Goal: Transaction & Acquisition: Purchase product/service

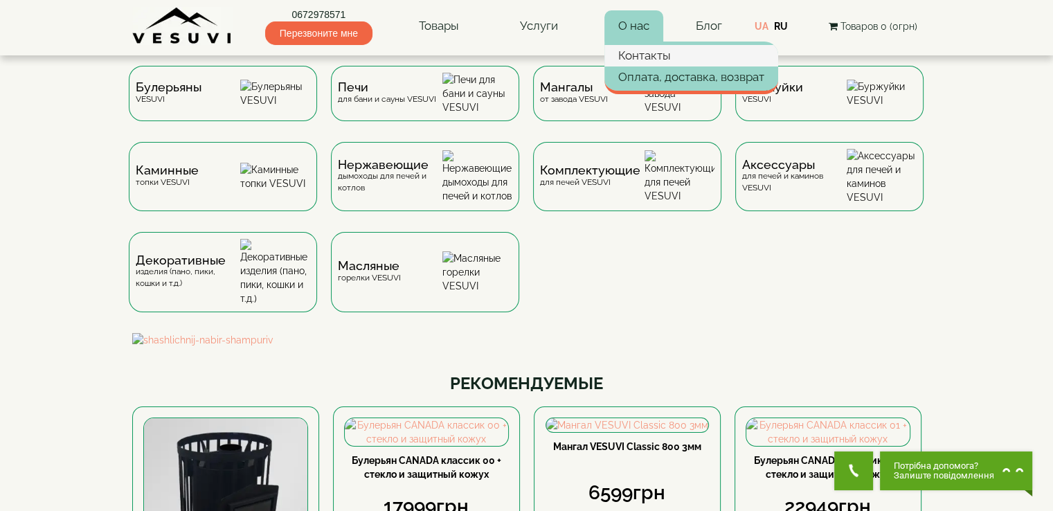
click at [647, 56] on link "Контакты" at bounding box center [691, 55] width 174 height 21
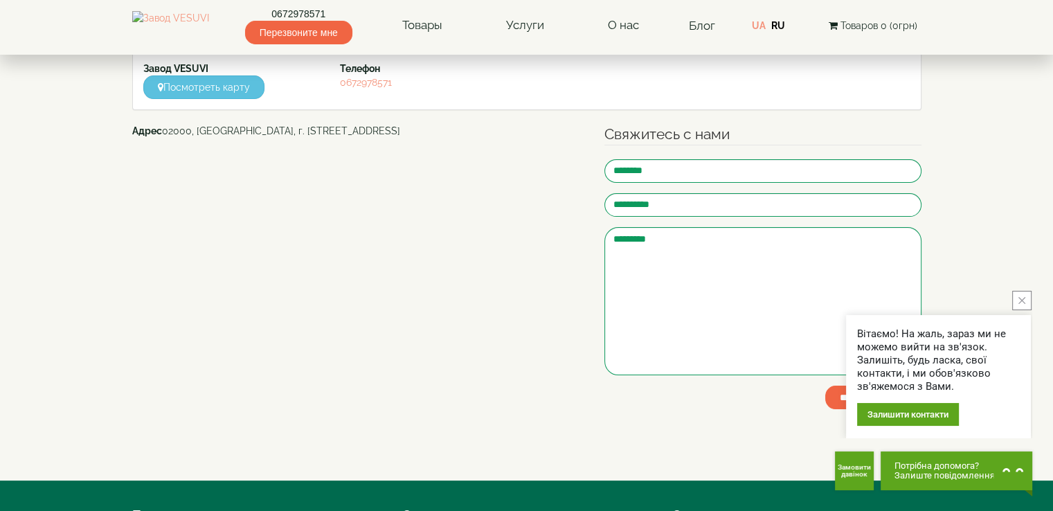
scroll to position [135, 0]
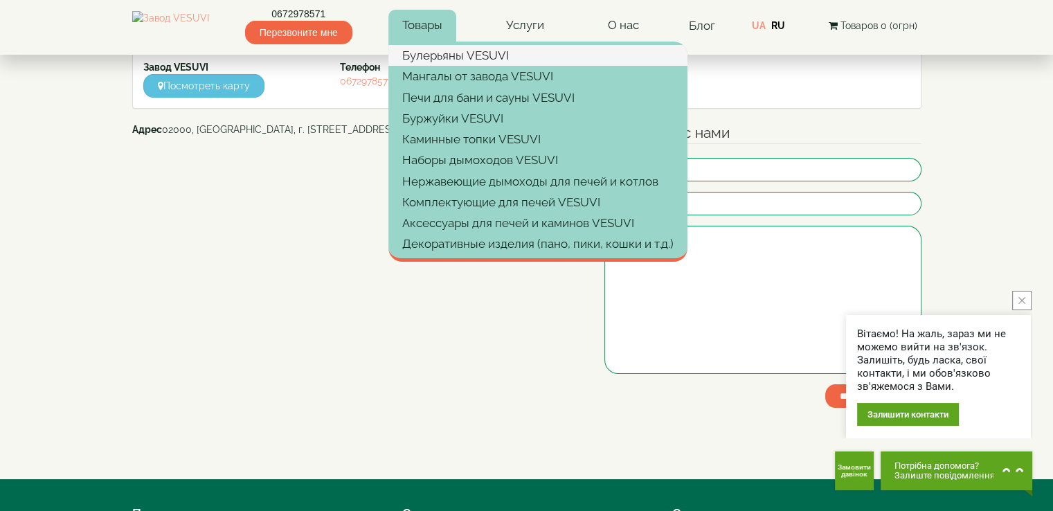
click at [440, 62] on link "Булерьяны VESUVI" at bounding box center [537, 55] width 299 height 21
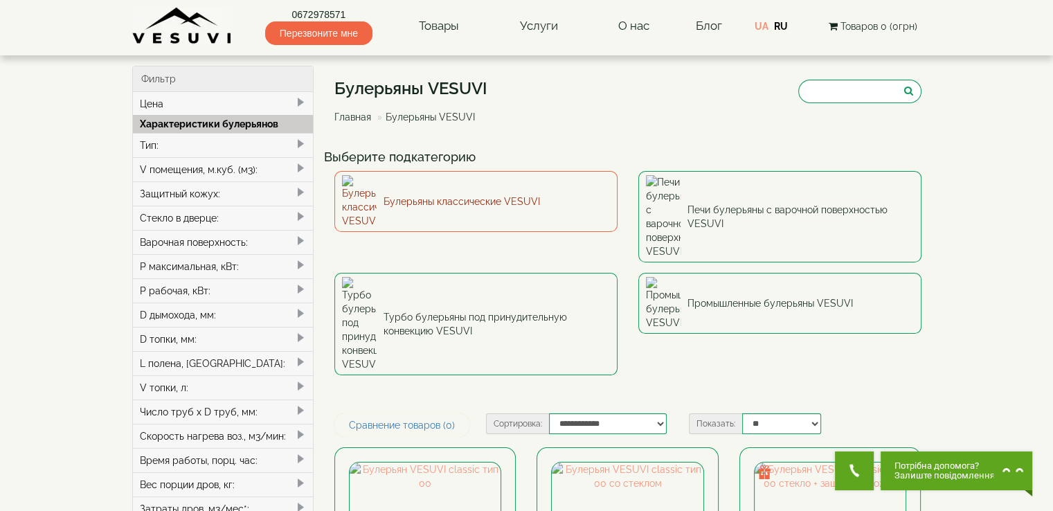
click at [493, 198] on link "Булерьяны классические VESUVI" at bounding box center [475, 201] width 283 height 61
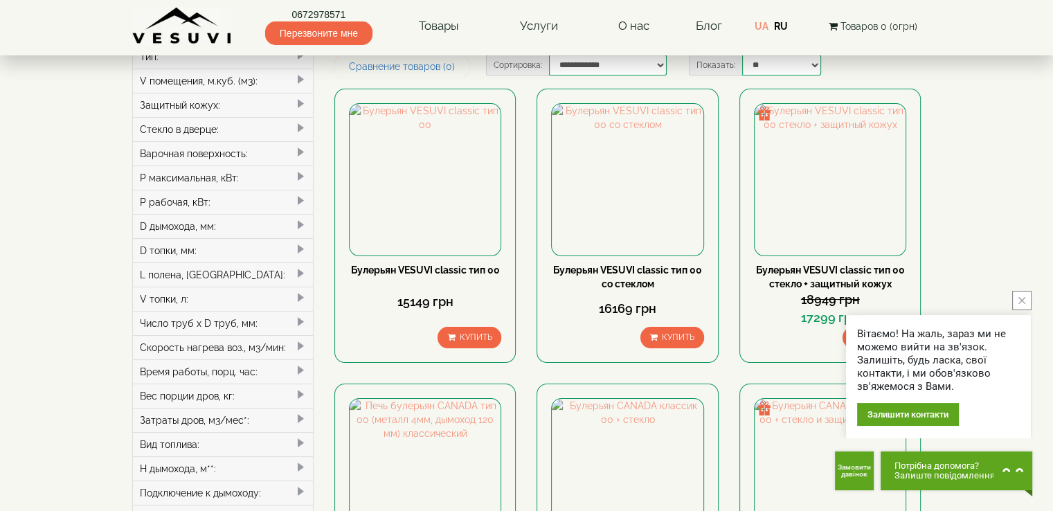
scroll to position [41, 0]
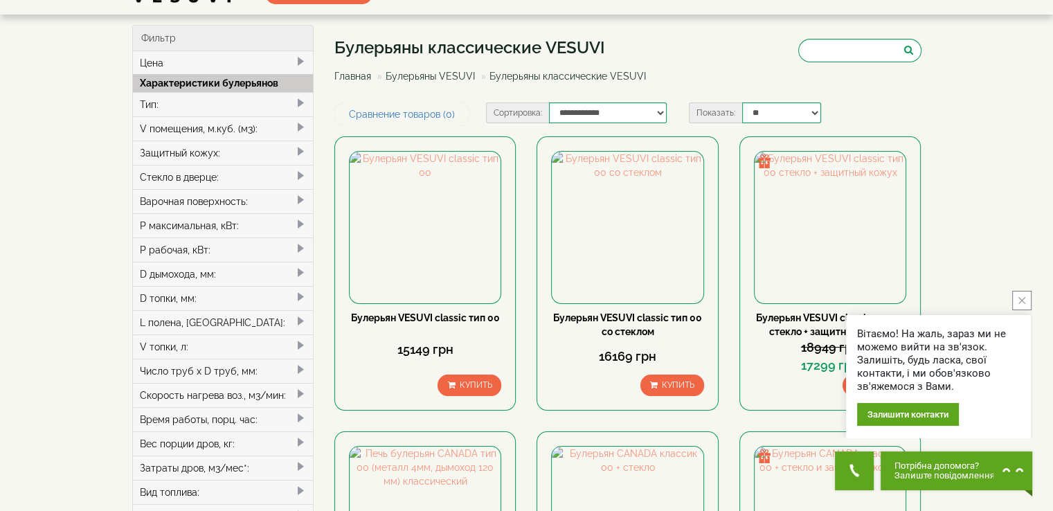
click at [246, 172] on div "Стекло в дверце:" at bounding box center [223, 177] width 181 height 24
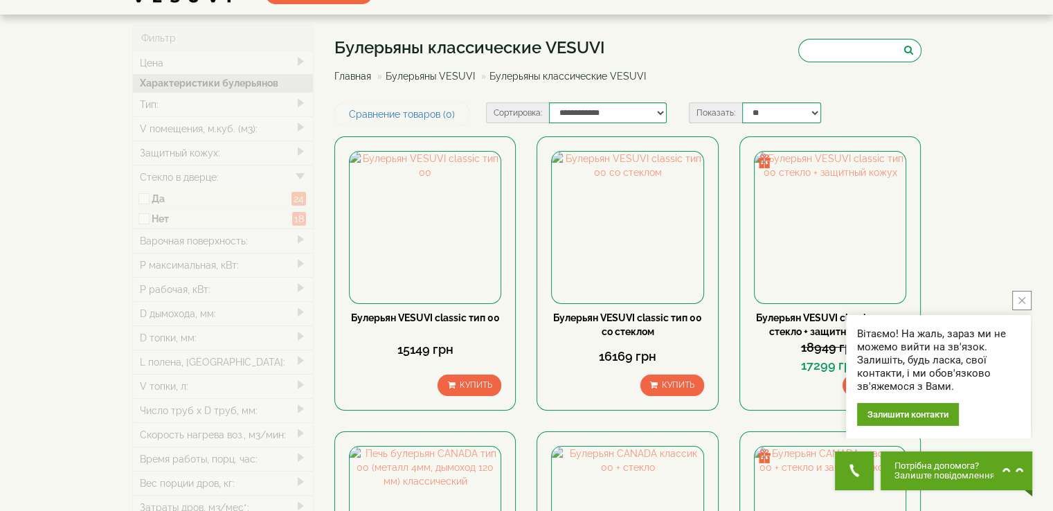
type input "*****"
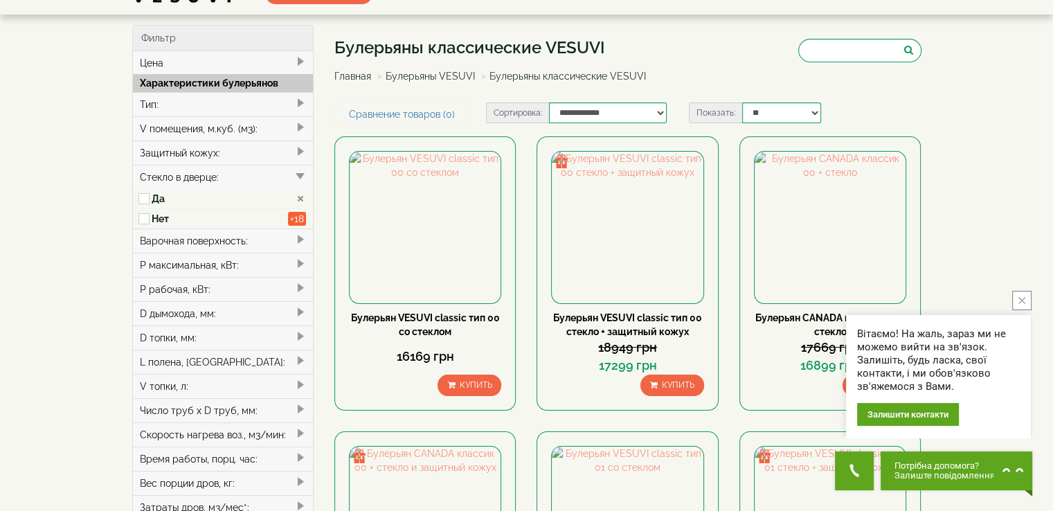
click at [209, 150] on div "Защитный кожух:" at bounding box center [223, 153] width 181 height 24
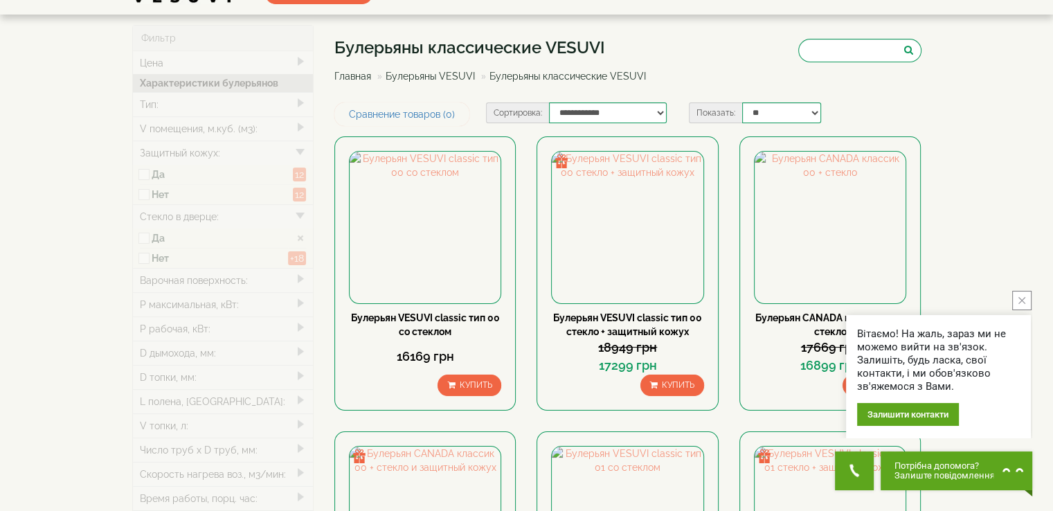
type input "*****"
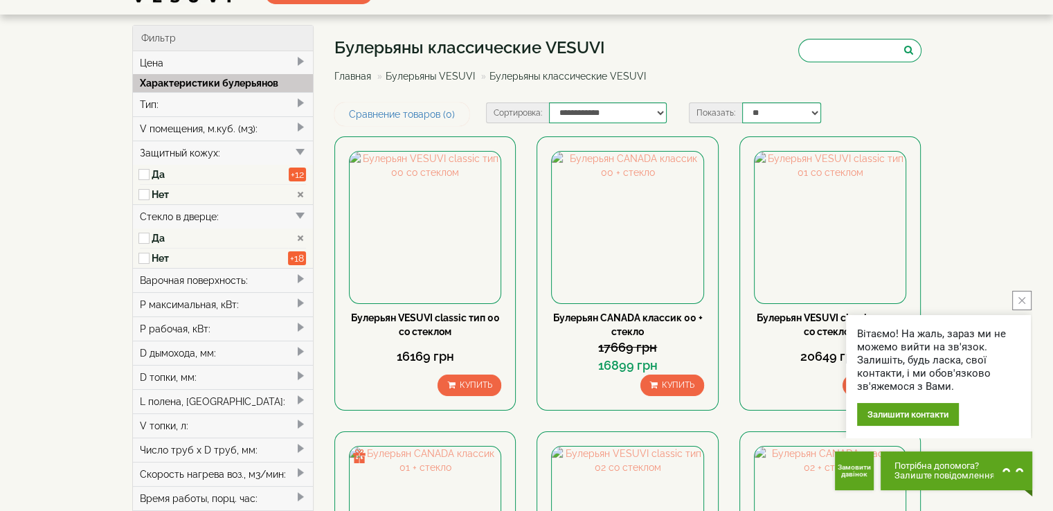
click at [241, 125] on div "V помещения, м.куб. (м3):" at bounding box center [223, 128] width 181 height 24
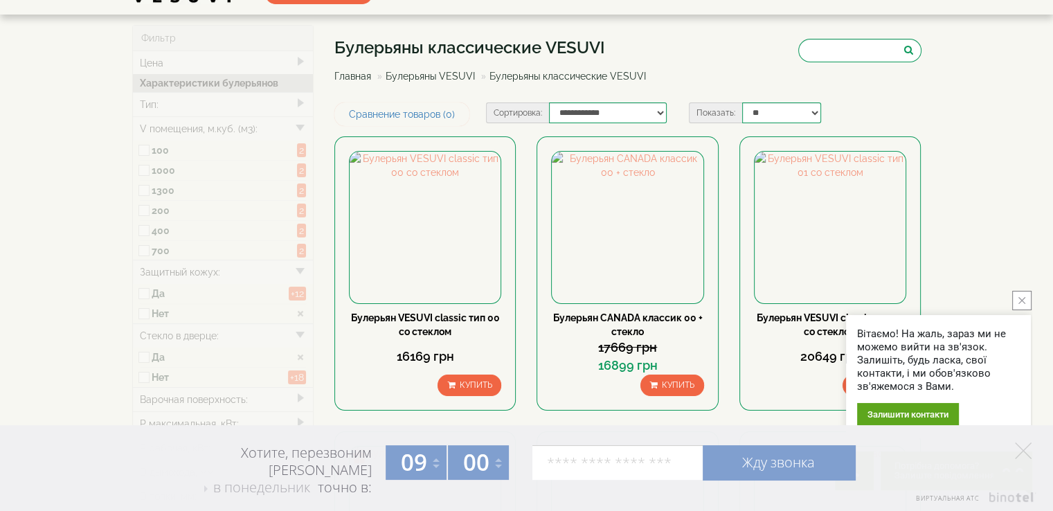
type input "*****"
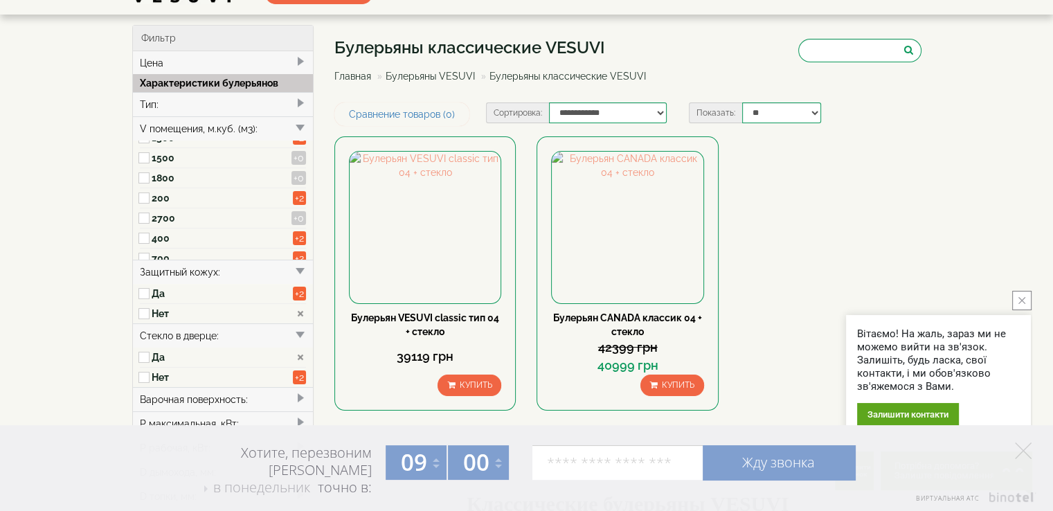
scroll to position [60, 0]
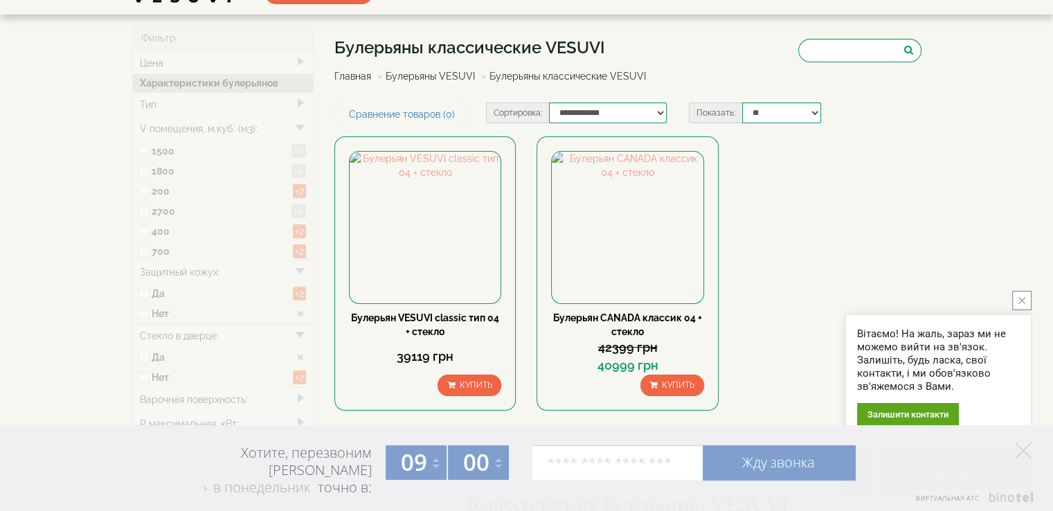
type input "*****"
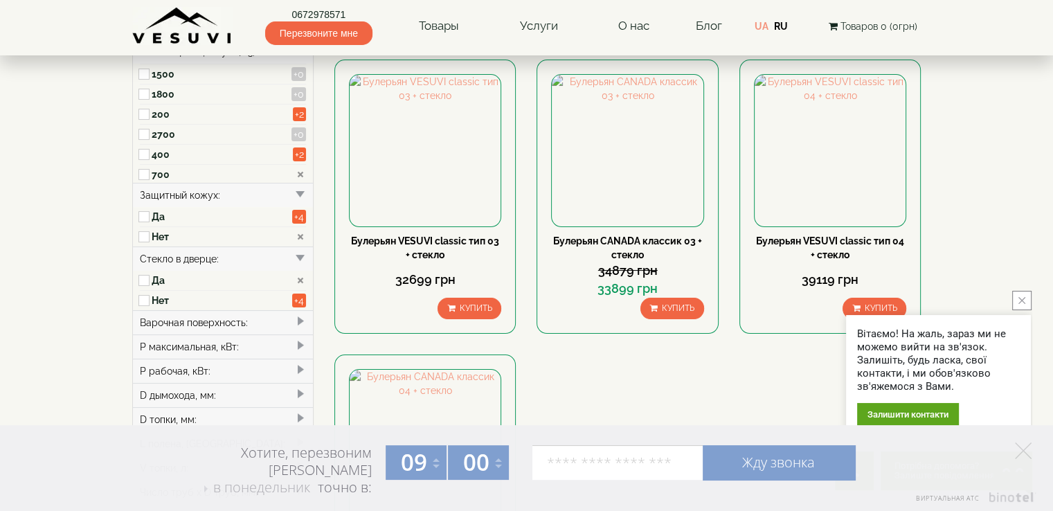
scroll to position [144, 0]
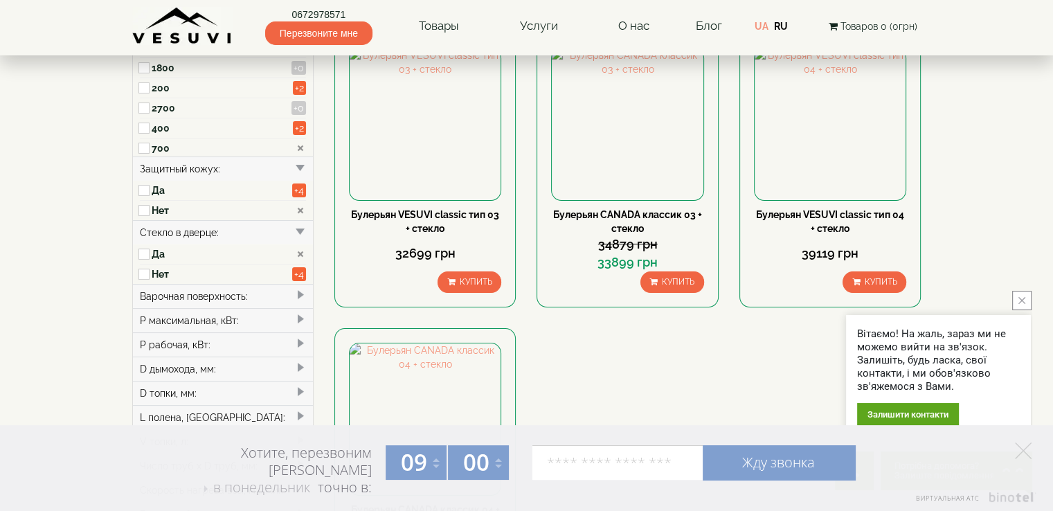
click at [1027, 302] on button "close button" at bounding box center [1021, 300] width 19 height 19
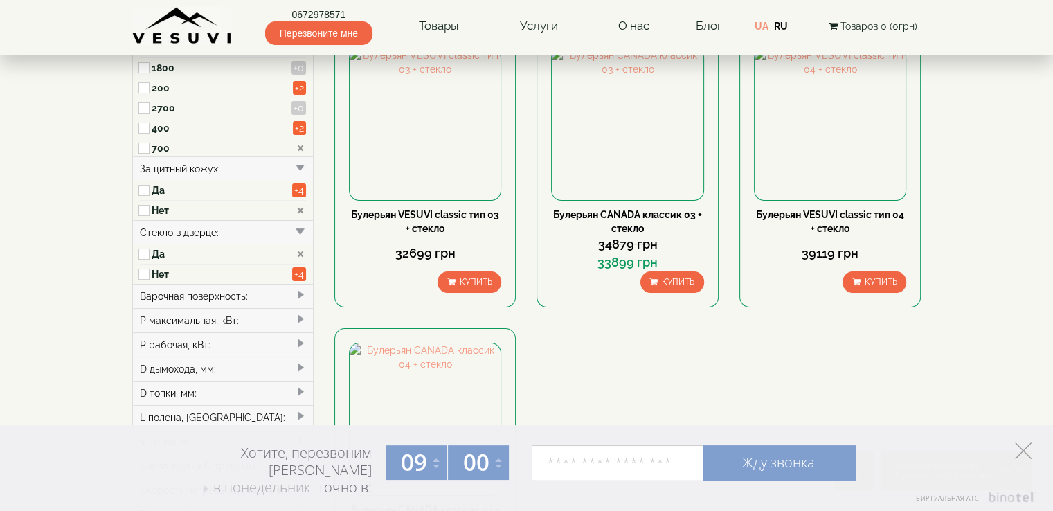
click at [1018, 447] on polygon at bounding box center [1023, 450] width 17 height 17
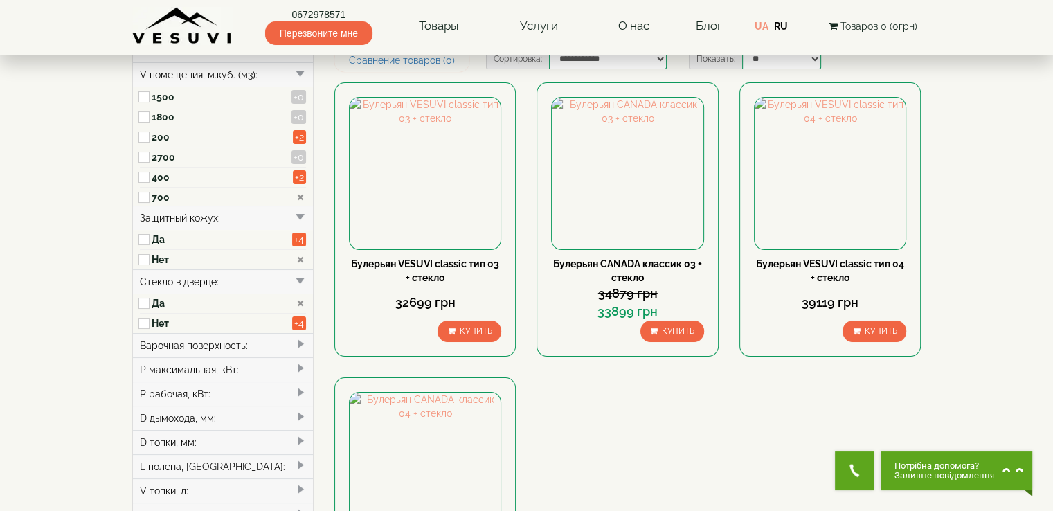
scroll to position [93, 0]
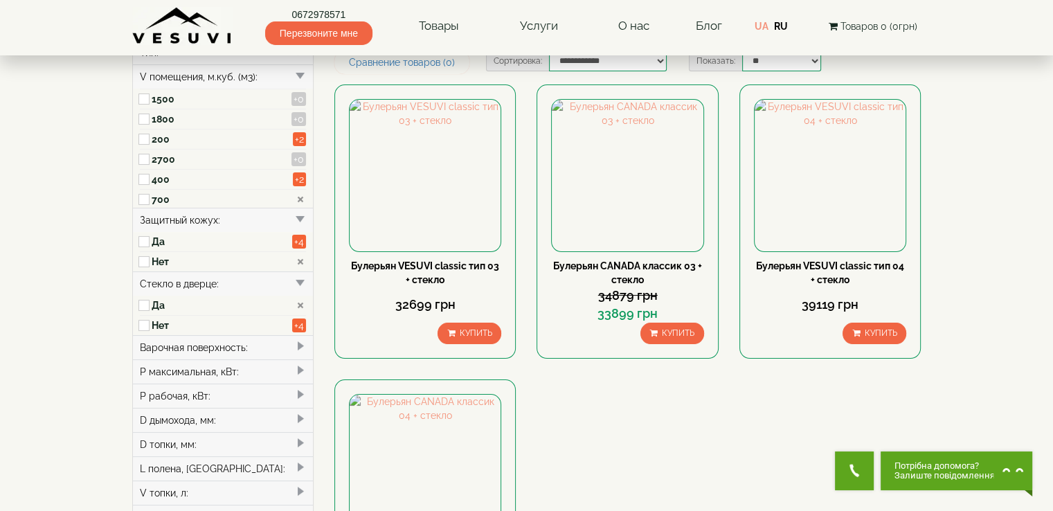
click at [303, 343] on span at bounding box center [300, 346] width 11 height 11
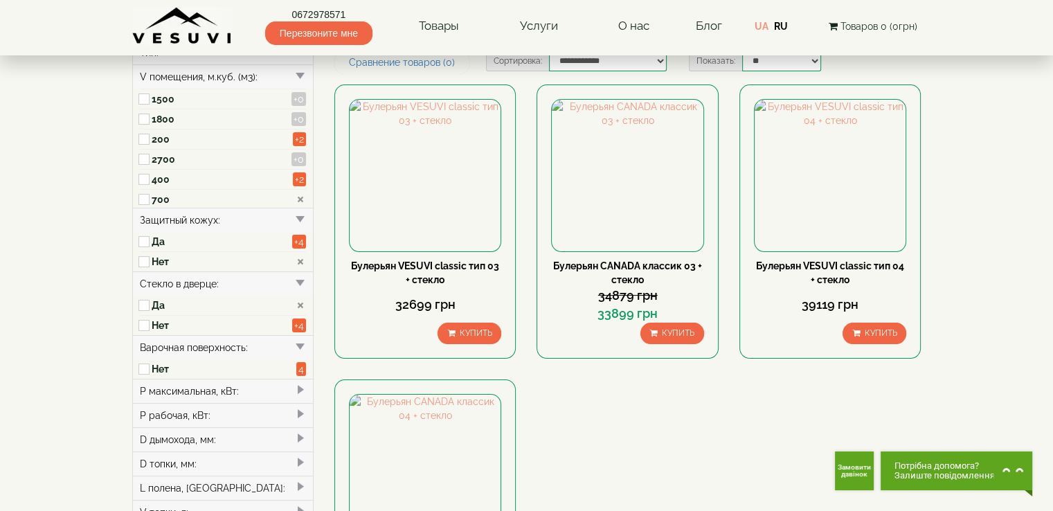
click at [303, 343] on span at bounding box center [300, 346] width 11 height 11
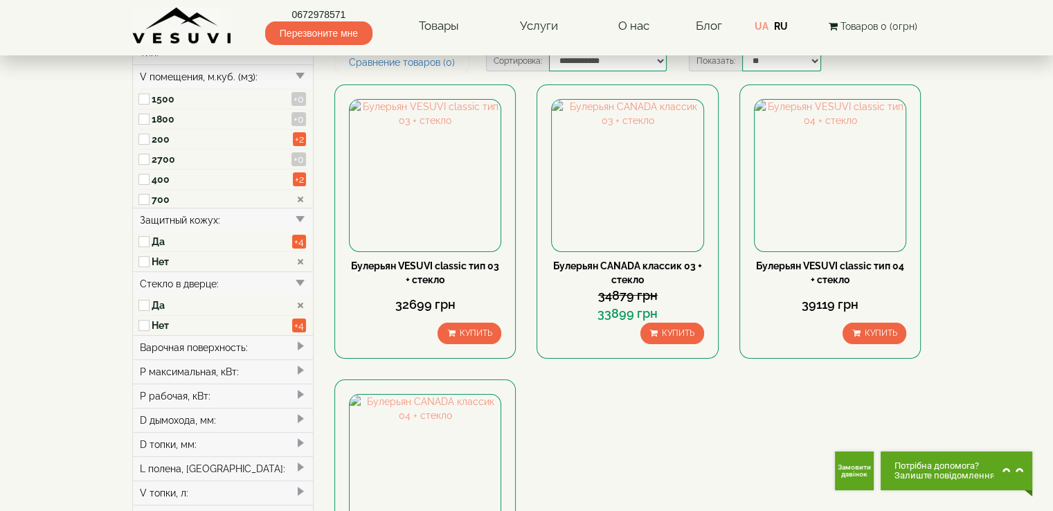
click at [302, 366] on span at bounding box center [300, 370] width 11 height 11
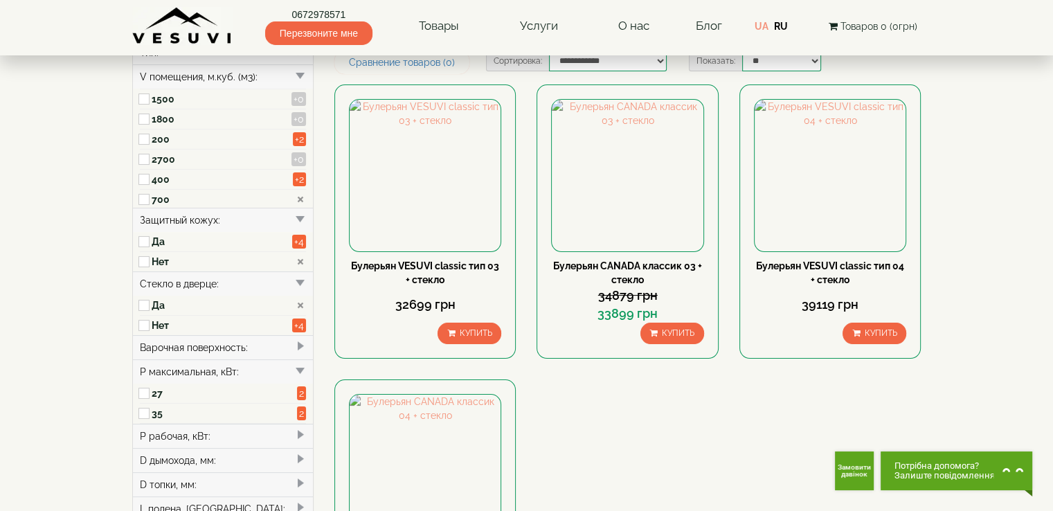
click at [302, 366] on span at bounding box center [300, 370] width 11 height 11
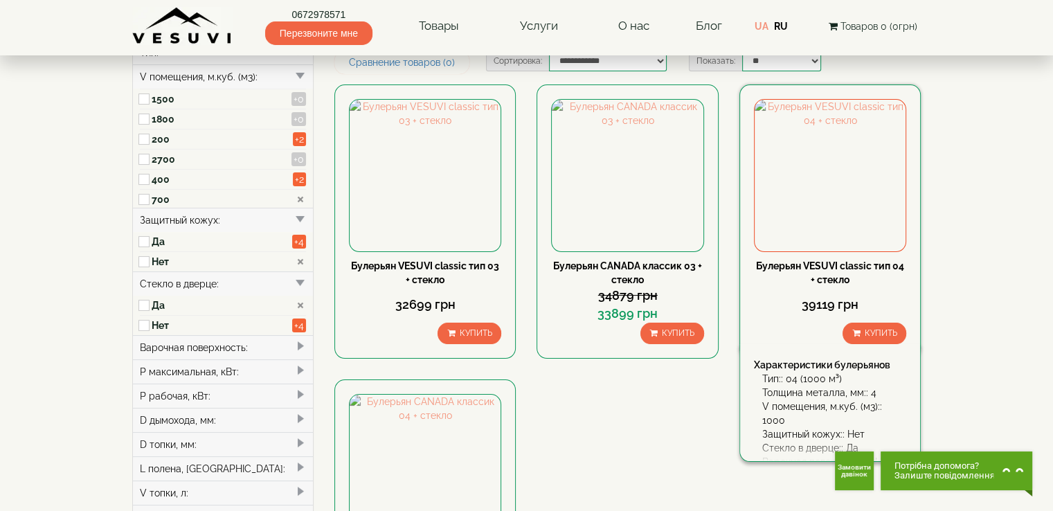
click at [767, 287] on div "39119 грн" at bounding box center [830, 305] width 152 height 36
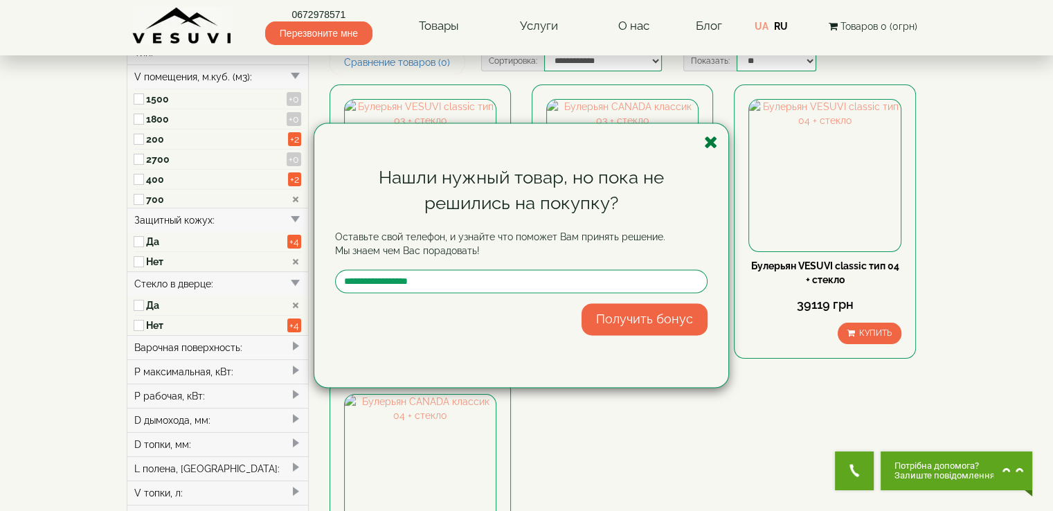
click at [709, 138] on icon "button" at bounding box center [711, 142] width 14 height 17
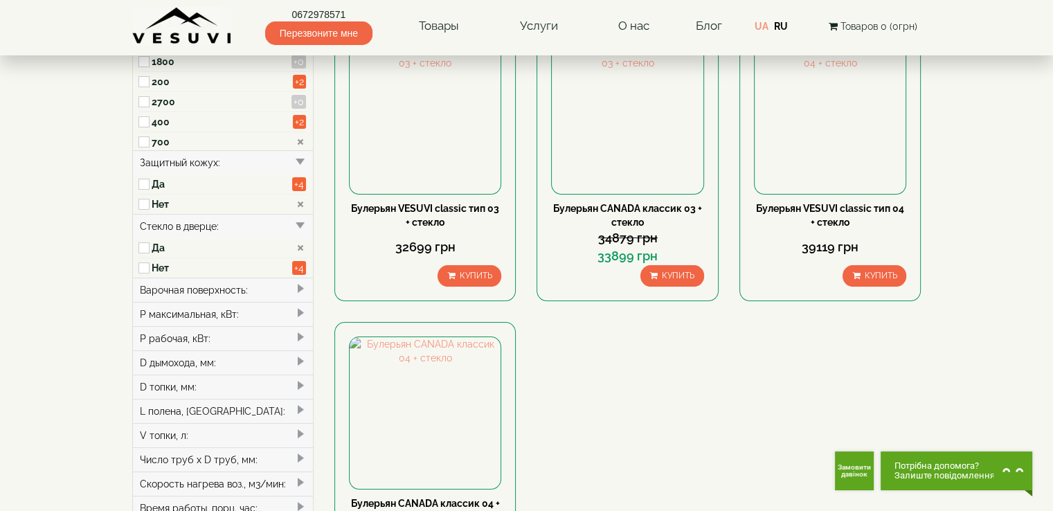
scroll to position [133, 0]
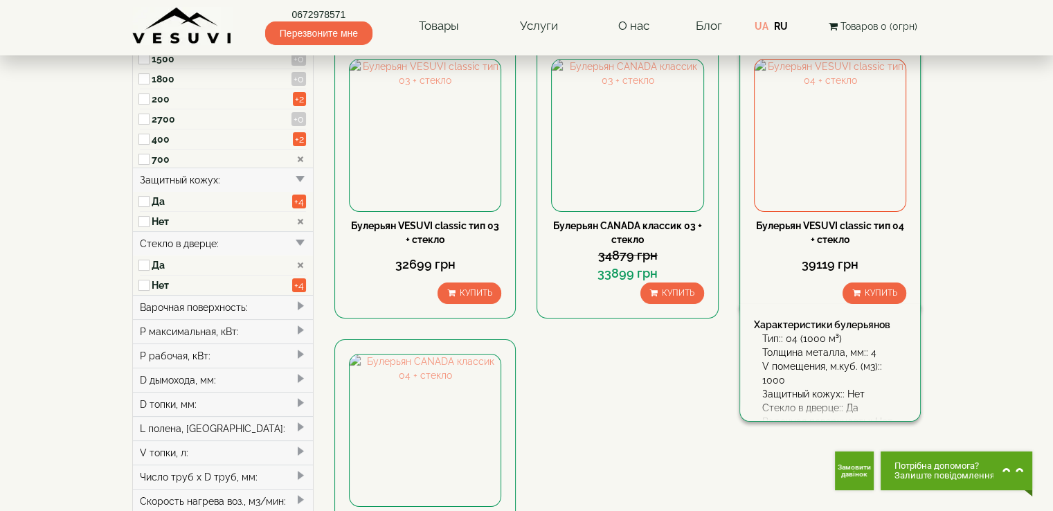
click at [863, 228] on link "Булерьян VESUVI classic тип 04 + стекло" at bounding box center [830, 232] width 148 height 25
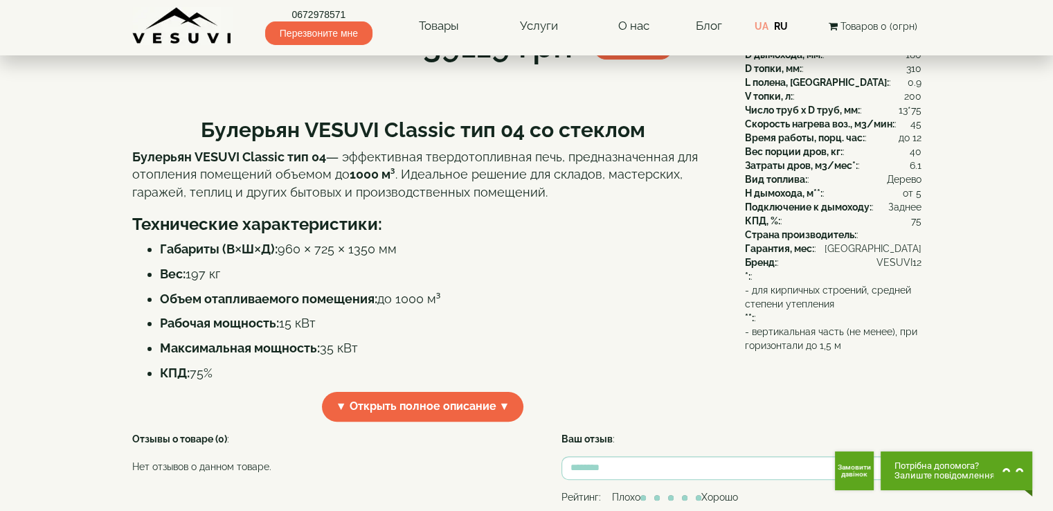
scroll to position [269, 0]
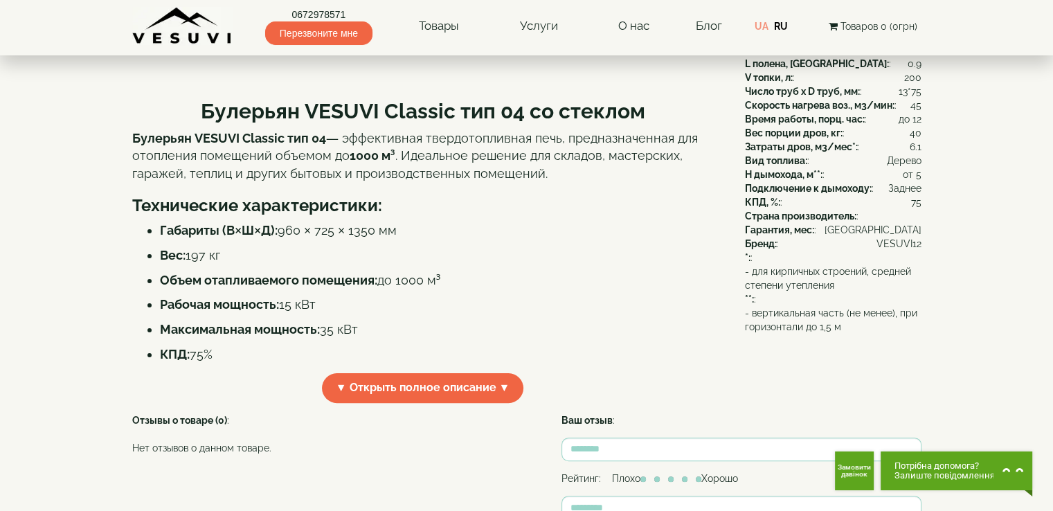
drag, startPoint x: 1049, startPoint y: 237, endPoint x: 1050, endPoint y: 270, distance: 32.5
click at [1050, 270] on body "0672978571 Перезвоните мне Товары Булерьяны VESUVI Мангалы от завода VESUVI Печ…" at bounding box center [526, 304] width 1053 height 1147
click at [1030, 254] on body "0672978571 Перезвоните мне Товары Булерьяны VESUVI Мангалы от завода VESUVI Печ…" at bounding box center [526, 304] width 1053 height 1147
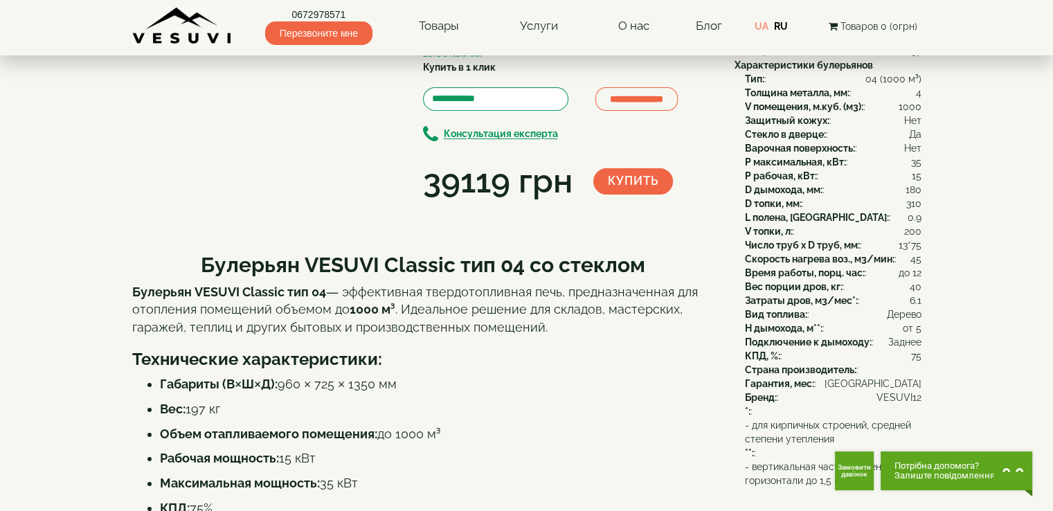
scroll to position [116, 0]
